Goal: Information Seeking & Learning: Find specific fact

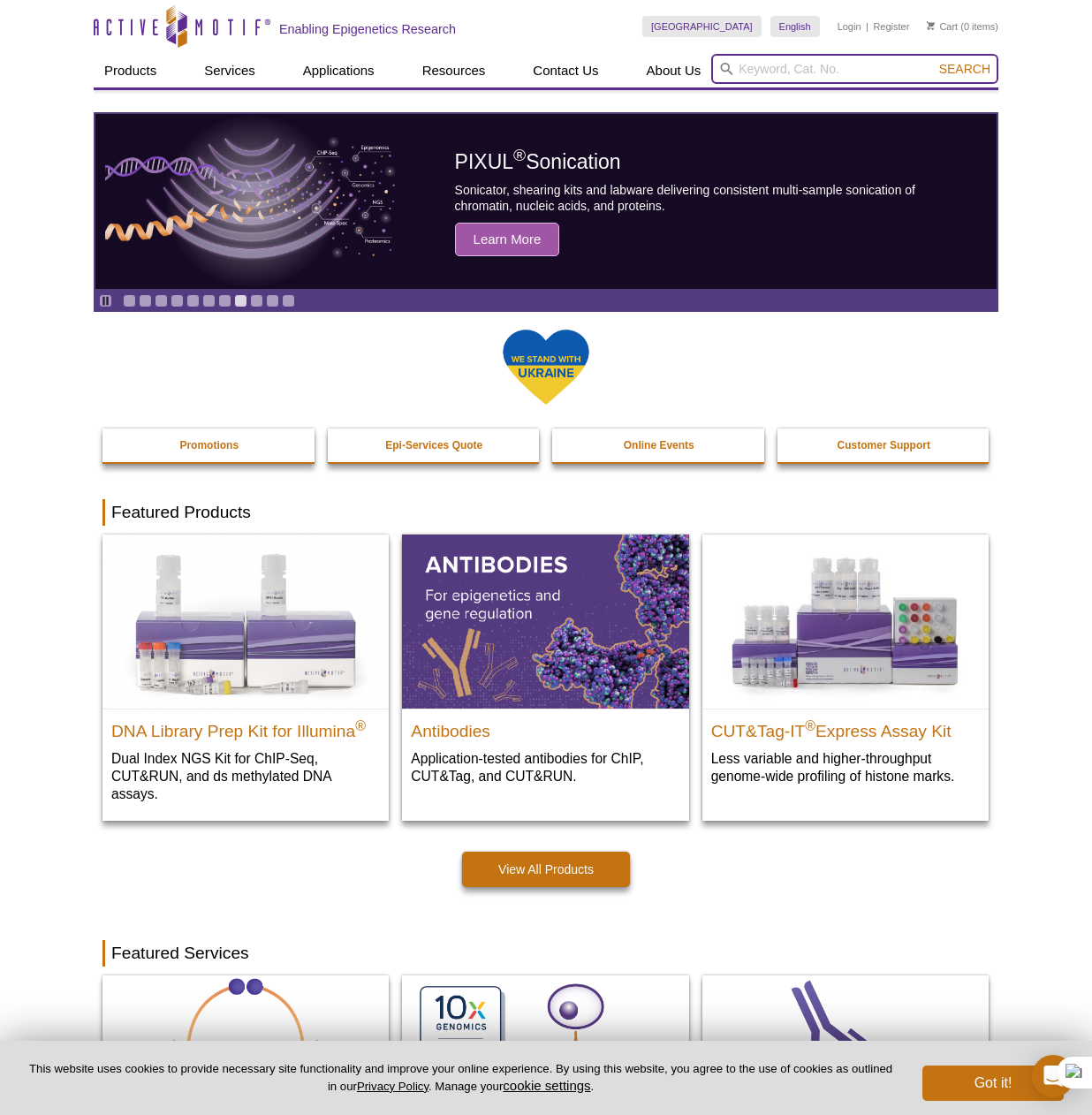
click at [815, 79] on input "search" at bounding box center [855, 69] width 287 height 30
paste input "gtcagtggtggacctgacct"
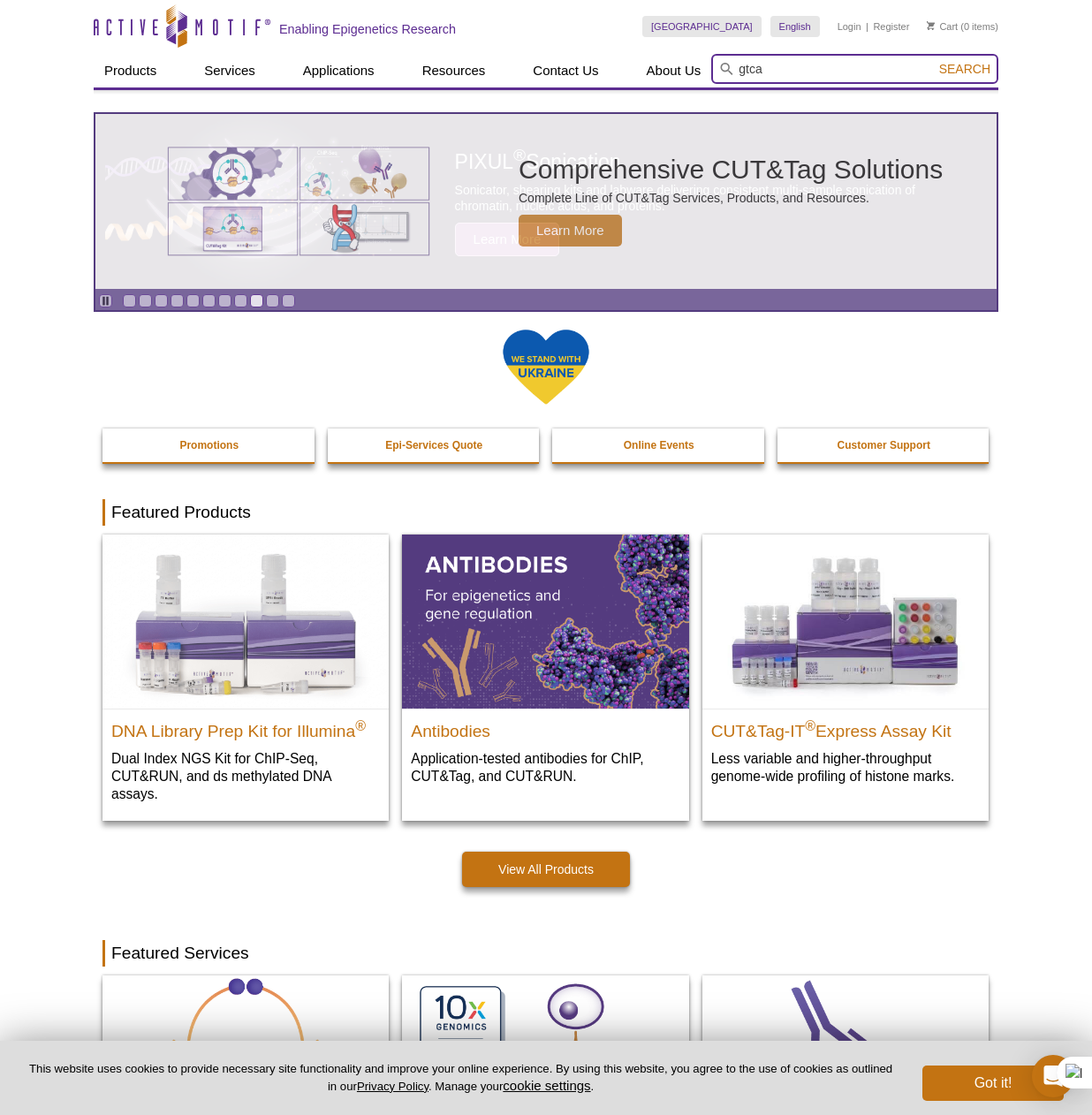
type input "gtca"
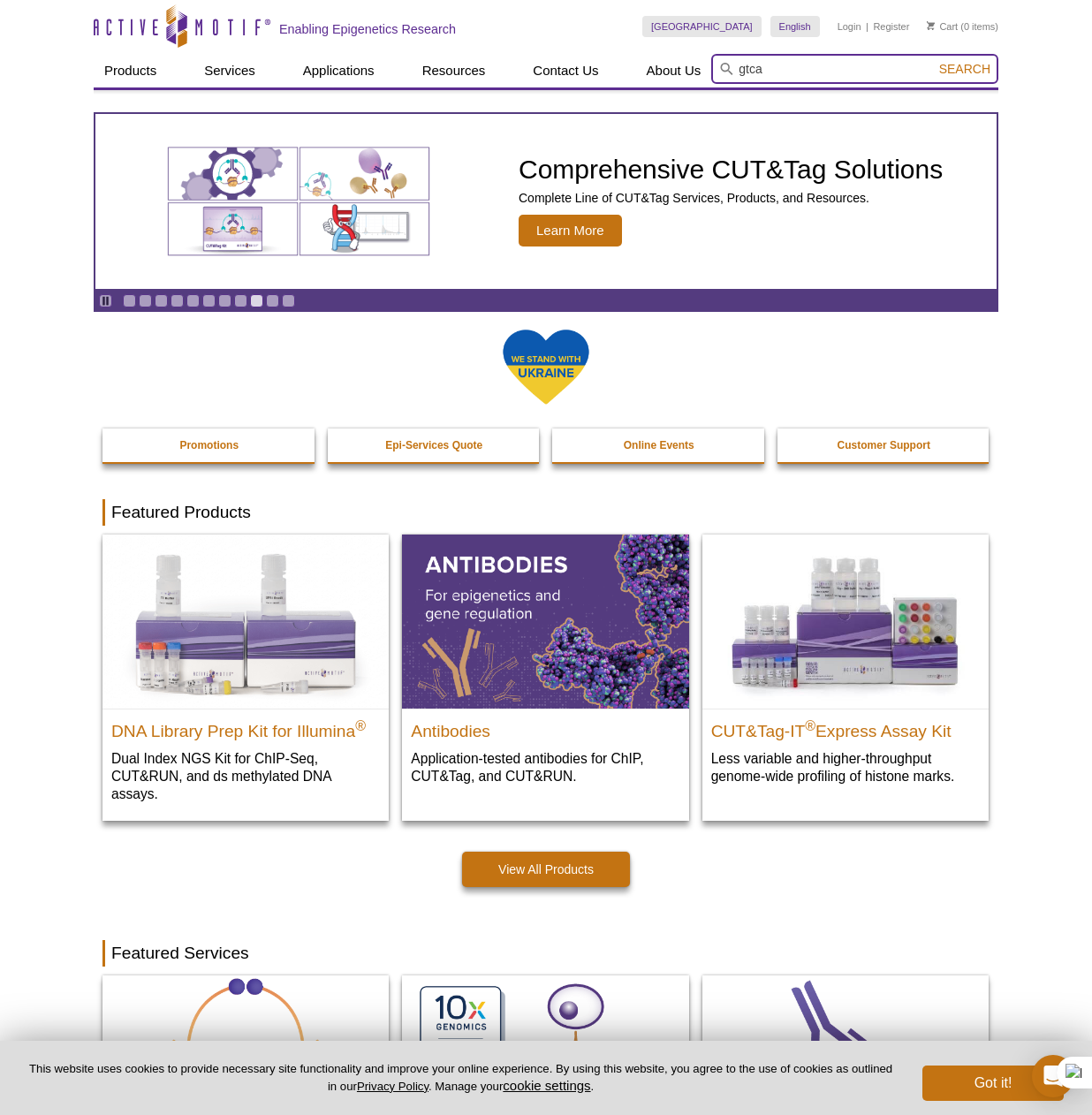
drag, startPoint x: 769, startPoint y: 68, endPoint x: 723, endPoint y: 69, distance: 46.0
click at [723, 69] on form "gtca Search" at bounding box center [855, 69] width 287 height 30
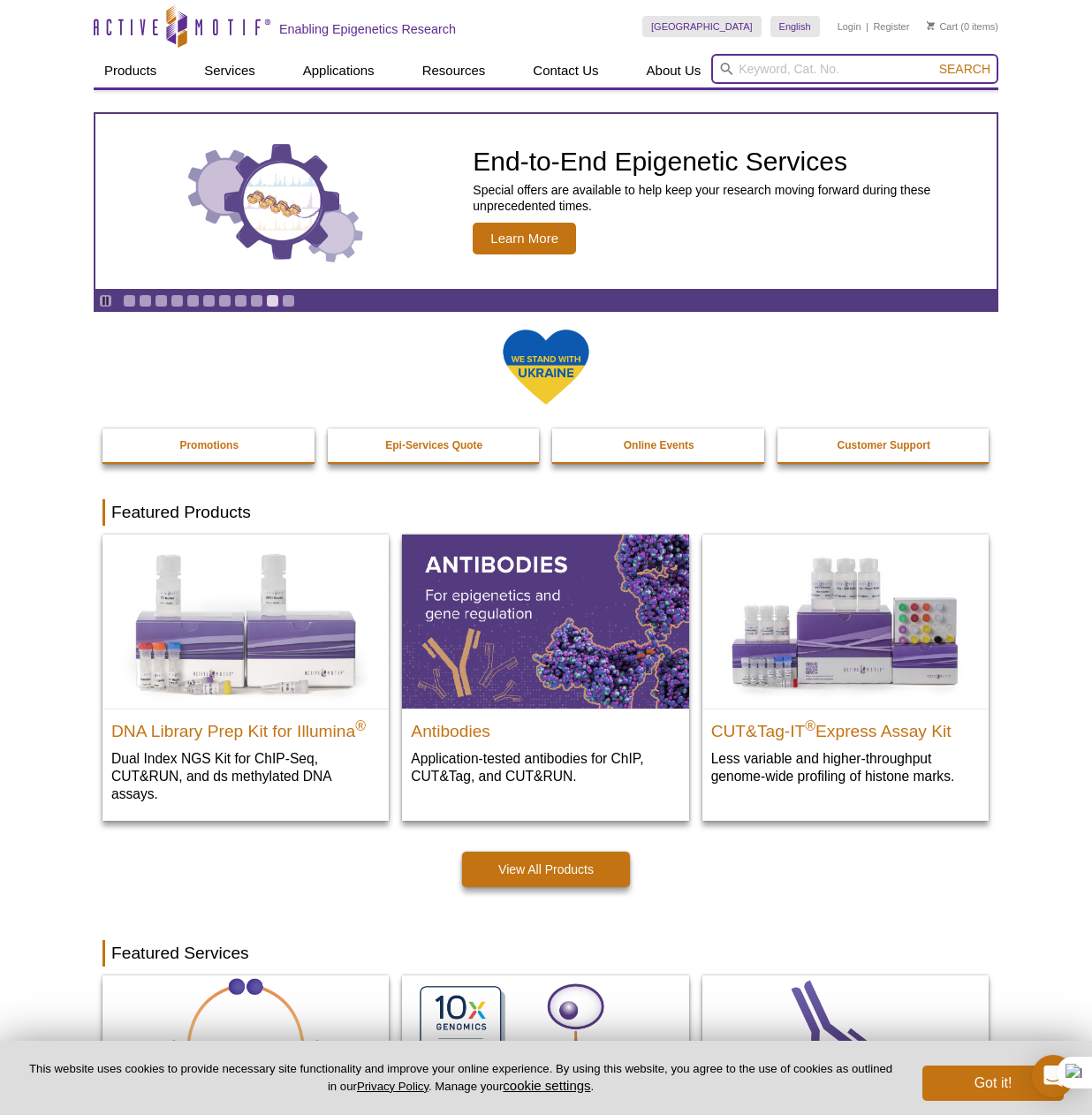
paste input "gtcagtggtggacctgacct"
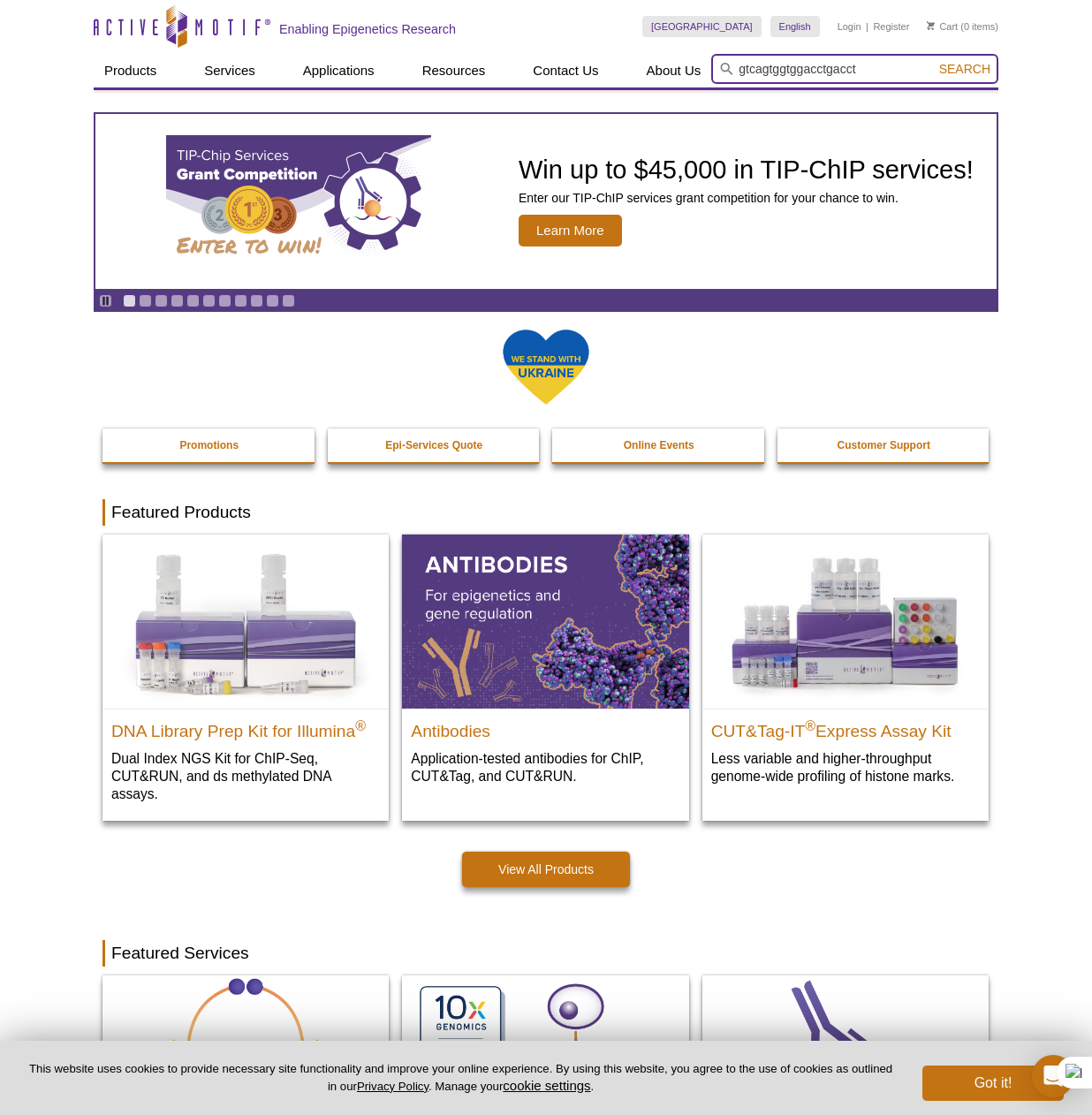
drag, startPoint x: 867, startPoint y: 68, endPoint x: 735, endPoint y: 67, distance: 132.0
click at [735, 67] on form "gtcagtggtggacctgacct Search" at bounding box center [855, 69] width 287 height 30
paste input "Pan-Acetyl"
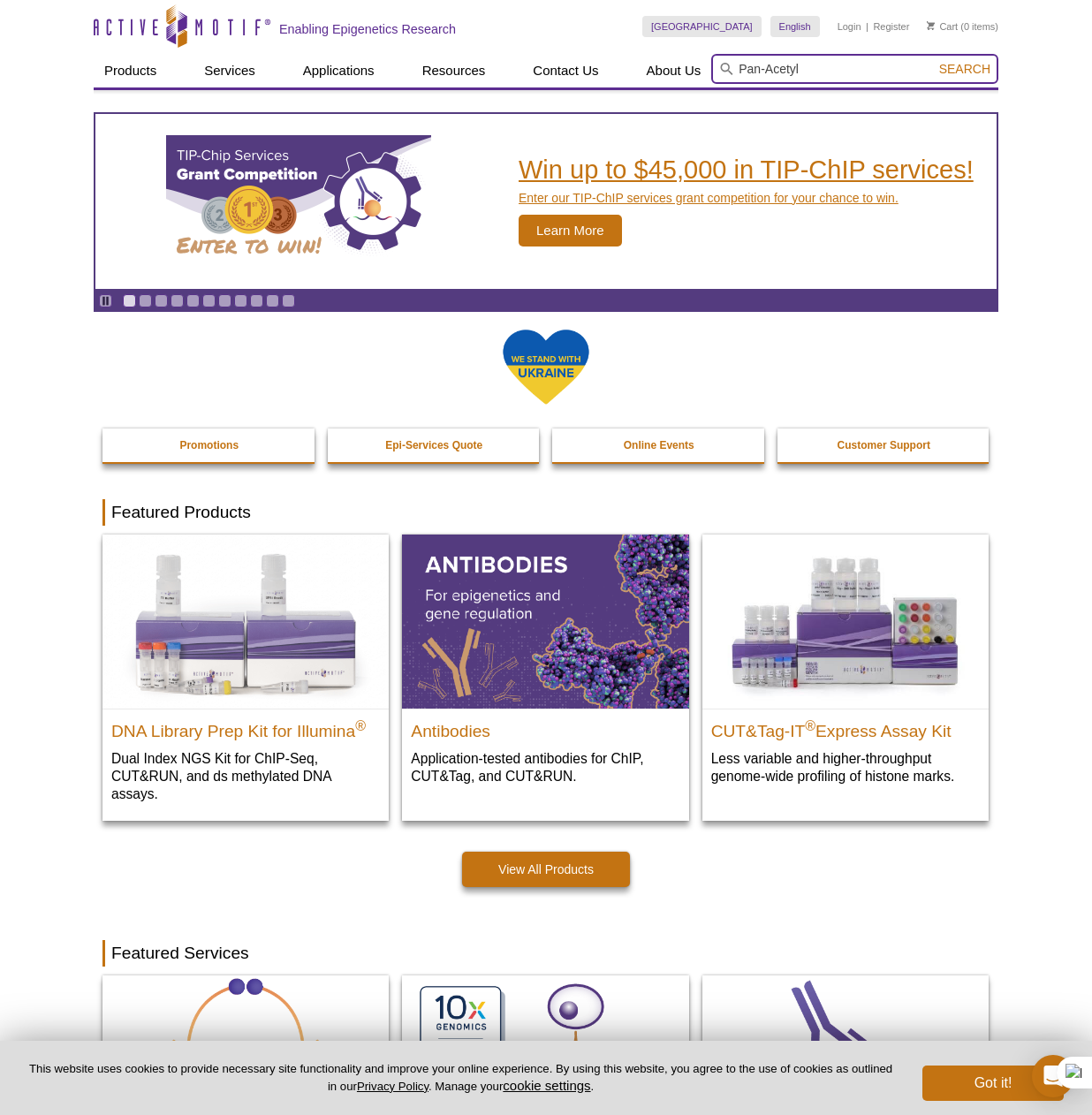
type input "Pan-Acetyl"
click at [934, 61] on button "Search" at bounding box center [964, 68] width 62 height 16
